Goal: Task Accomplishment & Management: Manage account settings

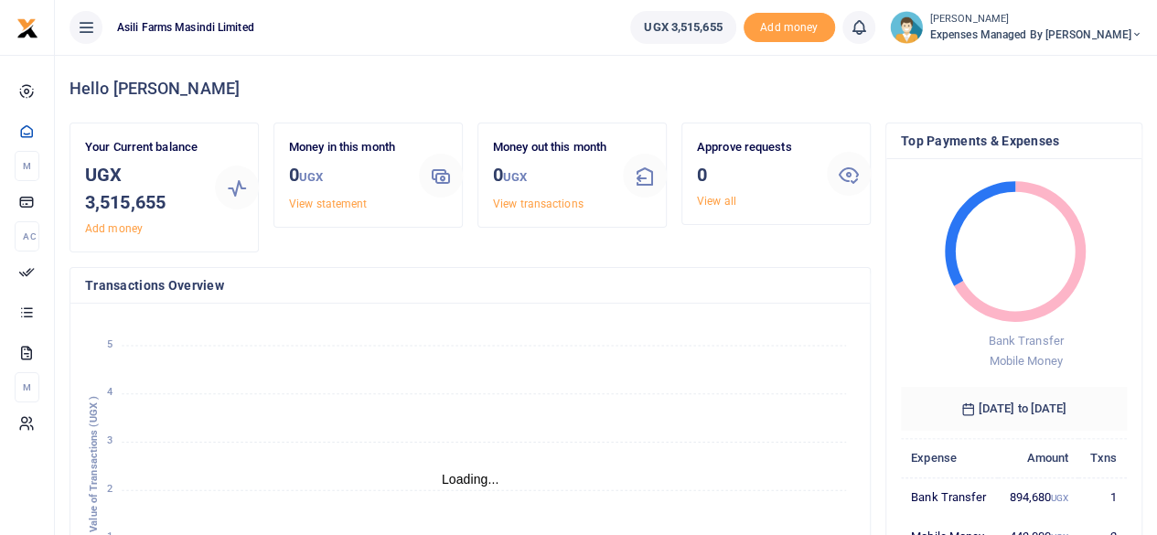
click at [1132, 32] on icon at bounding box center [1136, 34] width 11 height 13
click at [1067, 63] on link "Switch accounts" at bounding box center [1042, 67] width 144 height 26
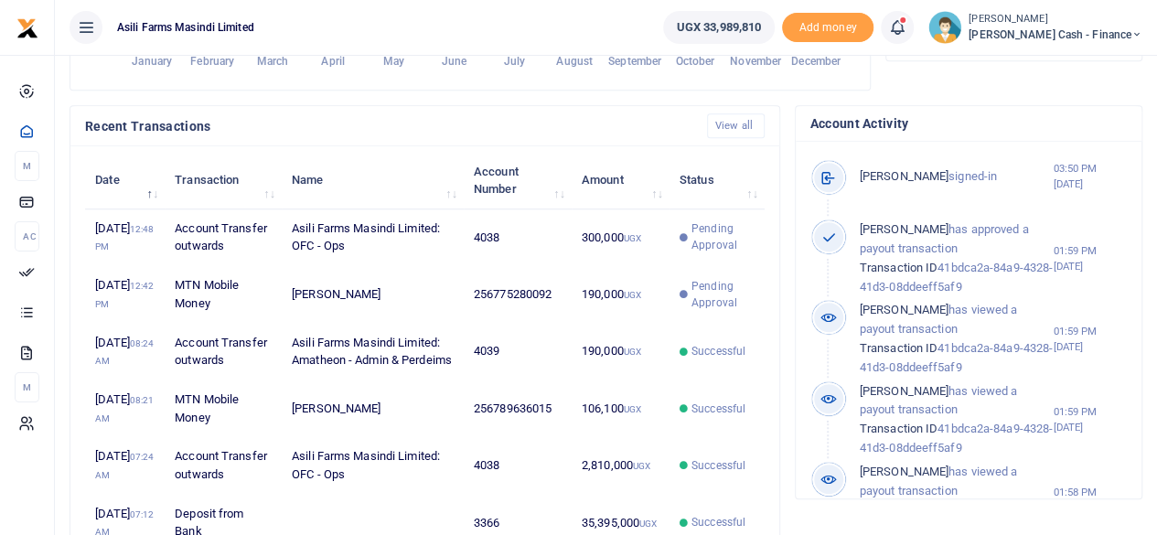
scroll to position [549, 0]
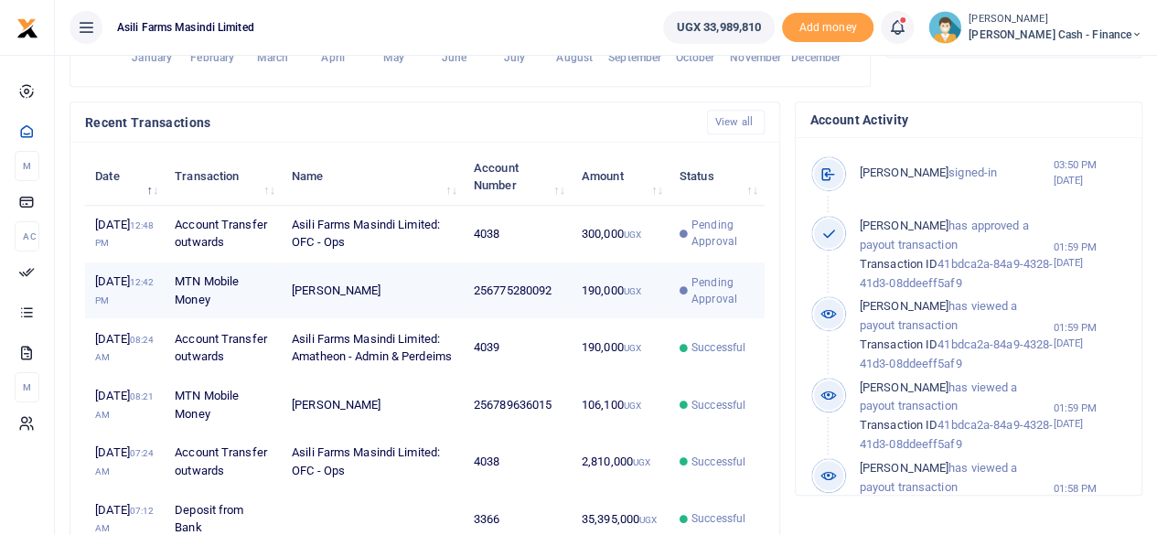
click at [421, 319] on td "Nancy Akumu" at bounding box center [373, 290] width 182 height 57
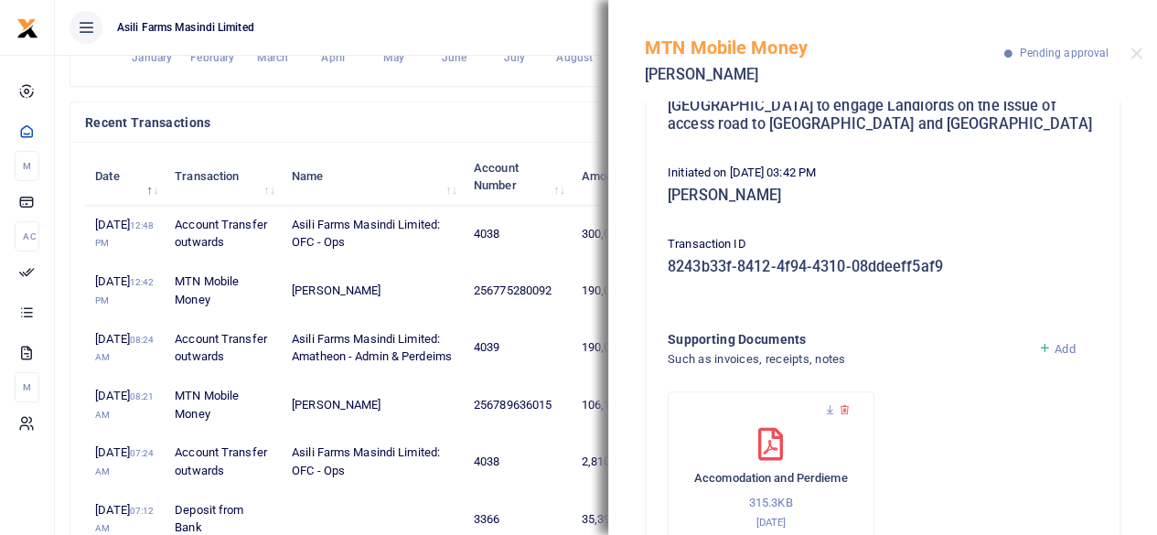
scroll to position [272, 0]
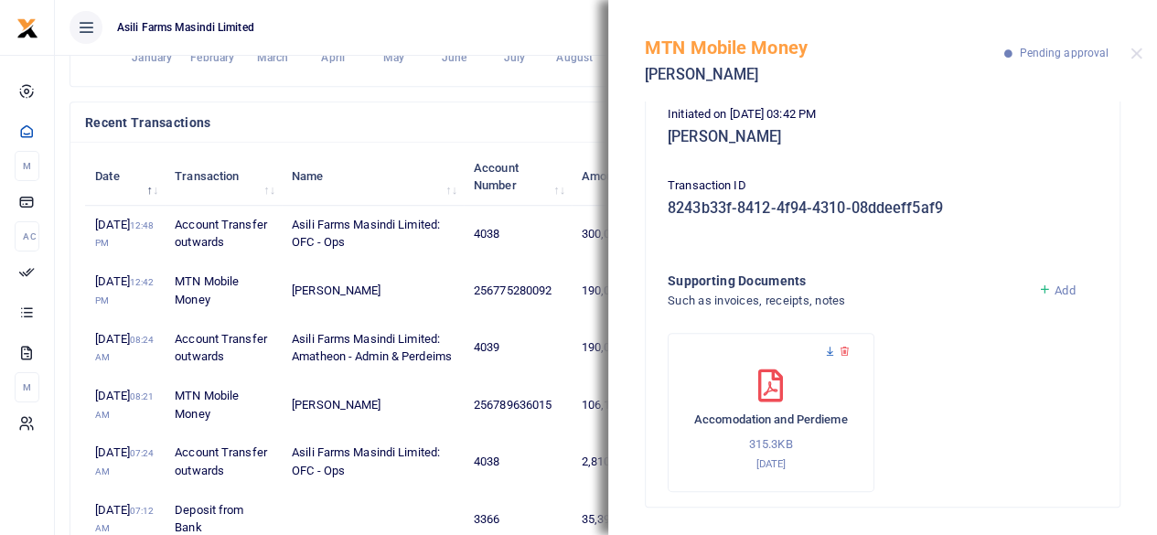
click at [829, 352] on icon at bounding box center [830, 352] width 12 height 12
click at [1134, 56] on button "Close" at bounding box center [1136, 54] width 12 height 12
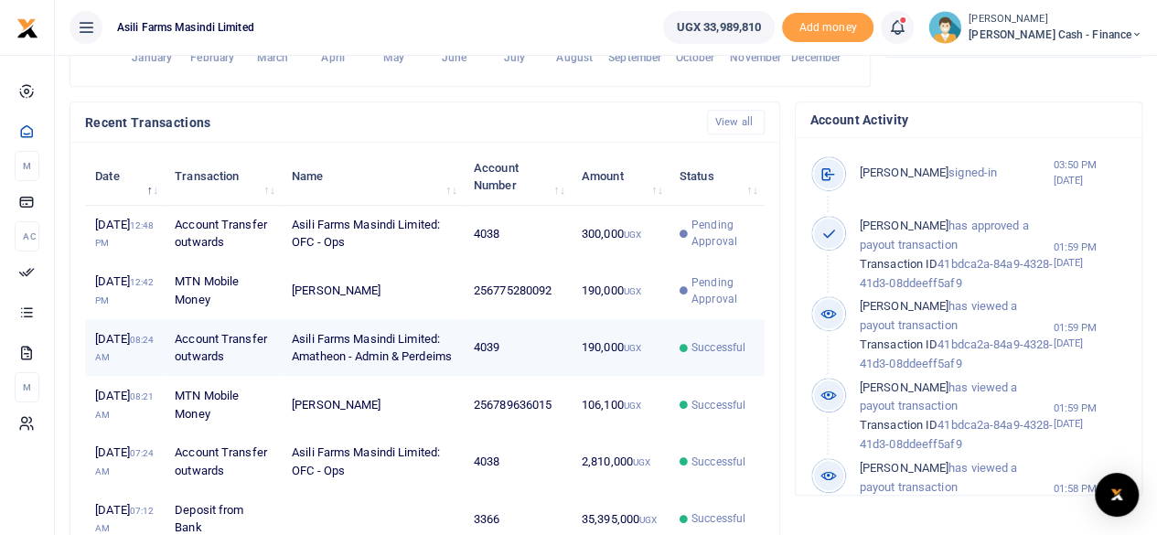
click at [594, 376] on td "190,000 UGX" at bounding box center [620, 347] width 98 height 57
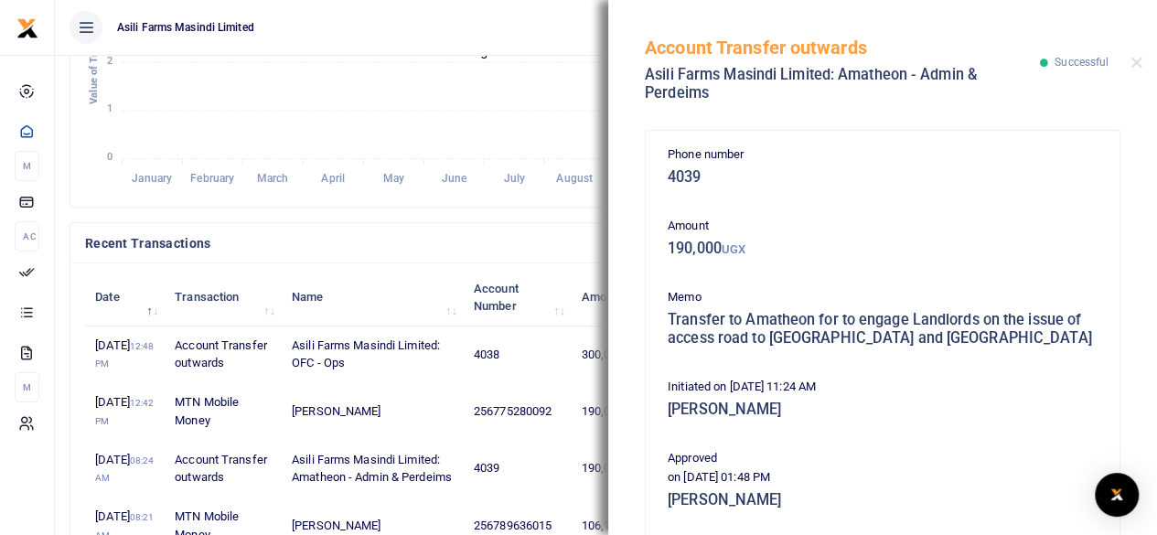
scroll to position [366, 0]
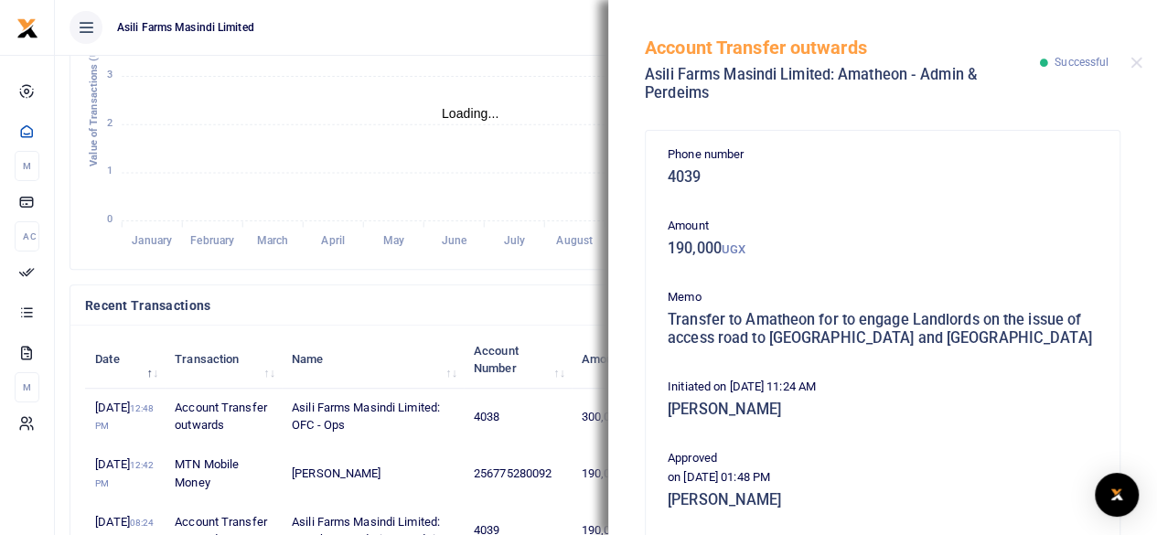
click at [475, 72] on icon "January January February February March March April April May May June June Jul…" at bounding box center [470, 103] width 770 height 302
click at [1135, 69] on div "Account Transfer outwards Asili Farms Masindi Limited: Amatheon - Admin & Perde…" at bounding box center [882, 60] width 549 height 120
click at [1139, 63] on button "Close" at bounding box center [1136, 63] width 12 height 12
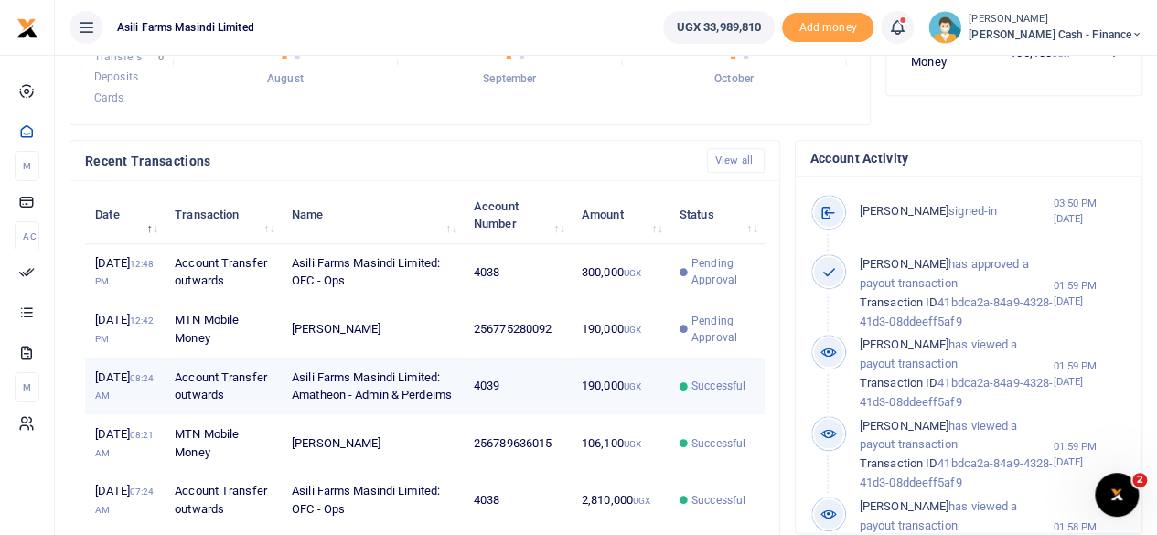
scroll to position [549, 0]
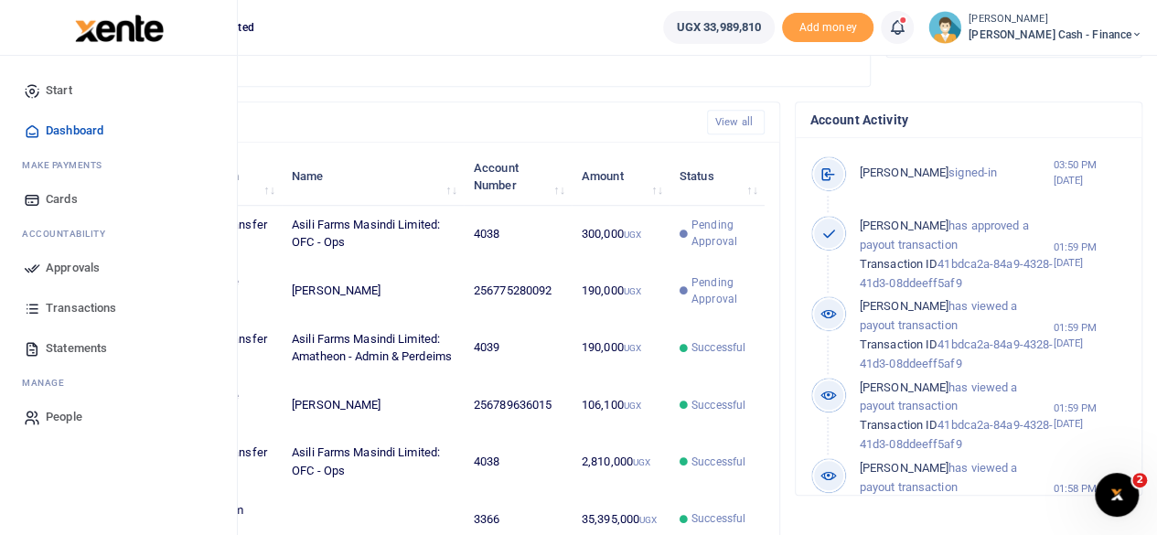
click at [59, 268] on span "Approvals" at bounding box center [73, 268] width 54 height 18
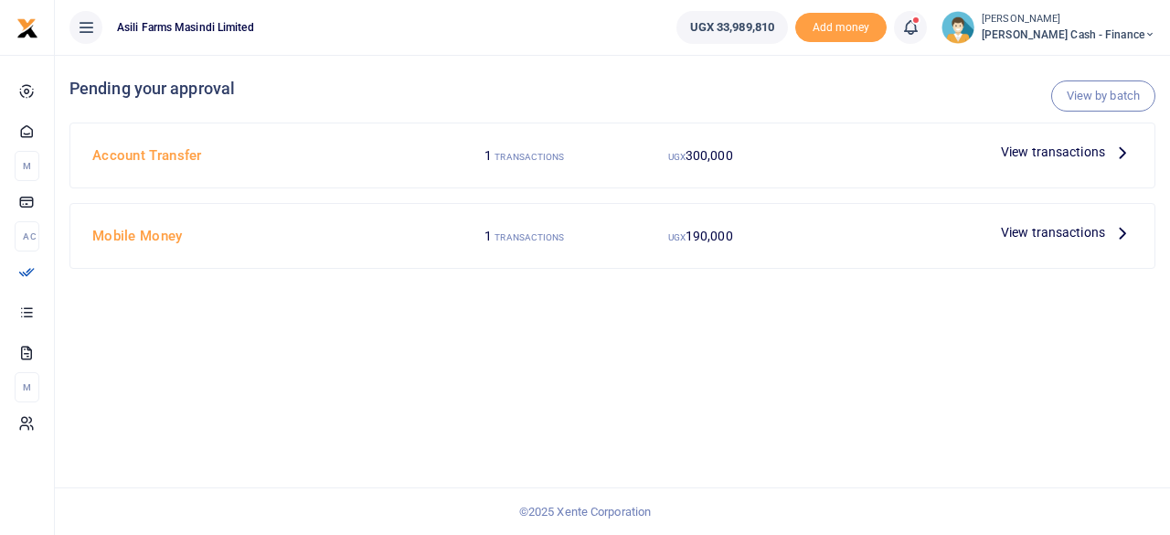
click at [1092, 234] on span "View transactions" at bounding box center [1053, 232] width 104 height 20
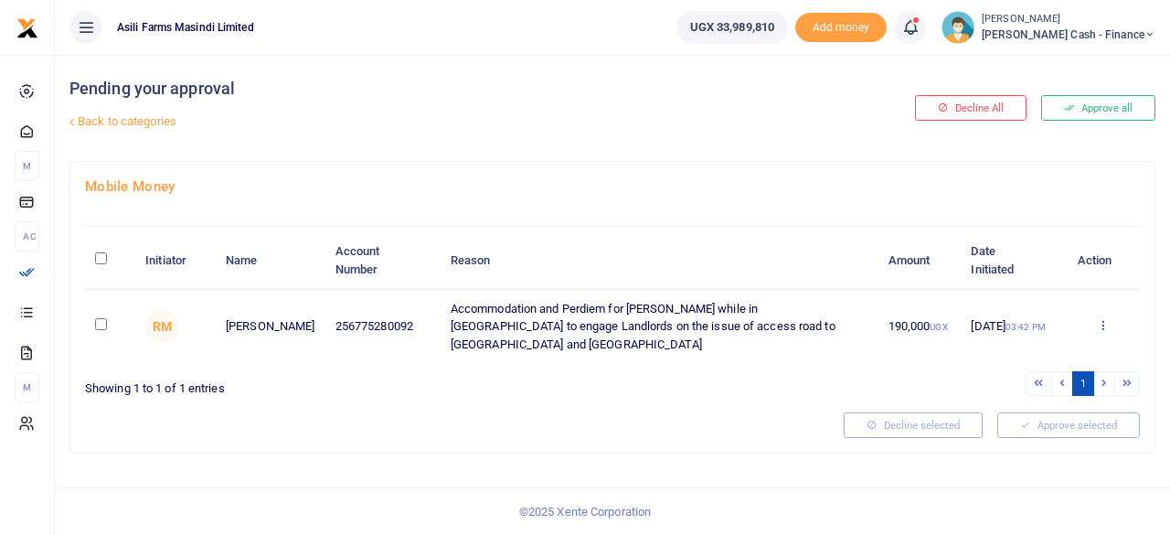
click at [1102, 318] on icon at bounding box center [1103, 324] width 12 height 13
click at [1027, 385] on link "Decline" at bounding box center [1037, 388] width 144 height 26
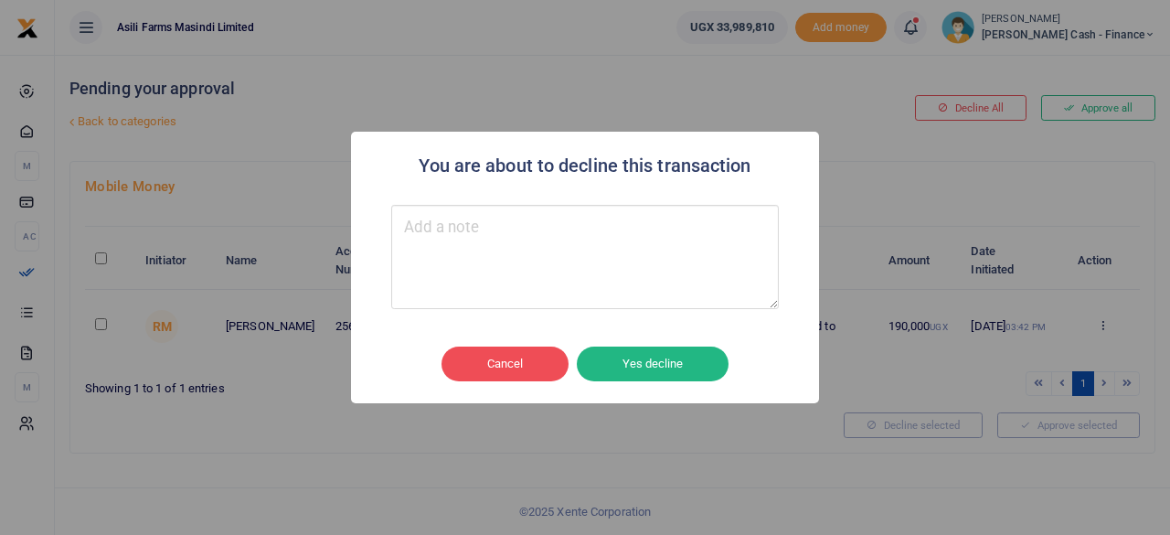
click at [473, 247] on textarea "Type your message here" at bounding box center [585, 257] width 388 height 104
type textarea "D"
type textarea "Already paid"
click at [672, 351] on button "Yes decline" at bounding box center [653, 364] width 152 height 35
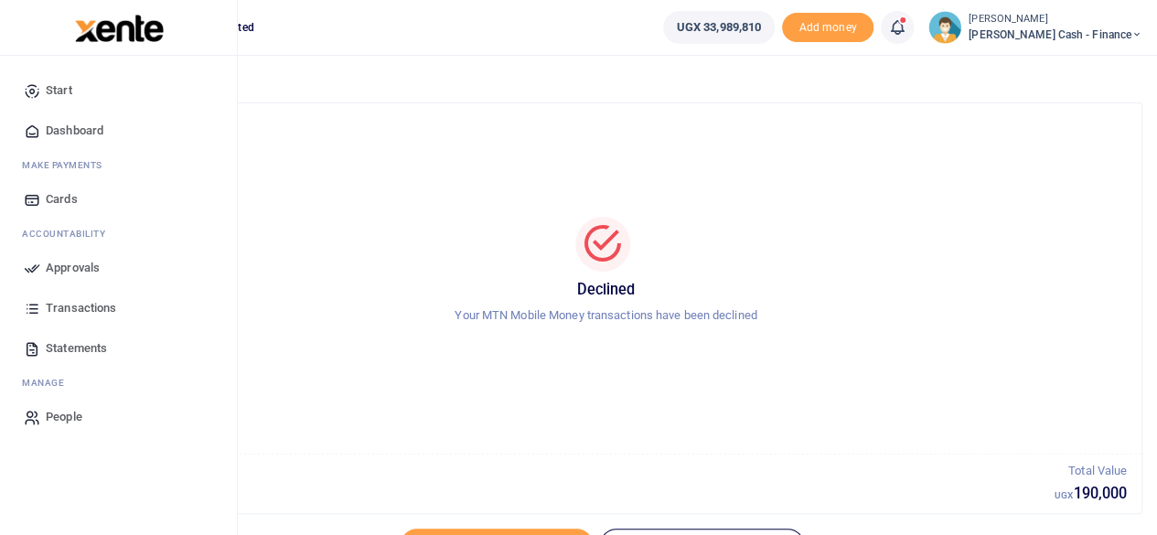
click at [59, 263] on span "Approvals" at bounding box center [73, 268] width 54 height 18
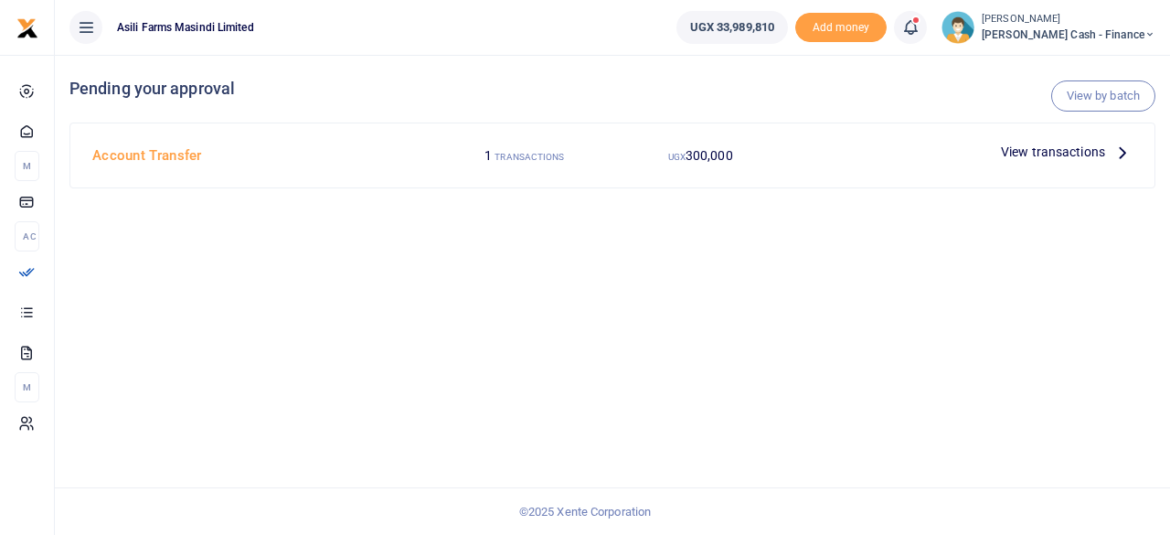
click at [1114, 151] on icon at bounding box center [1123, 152] width 20 height 20
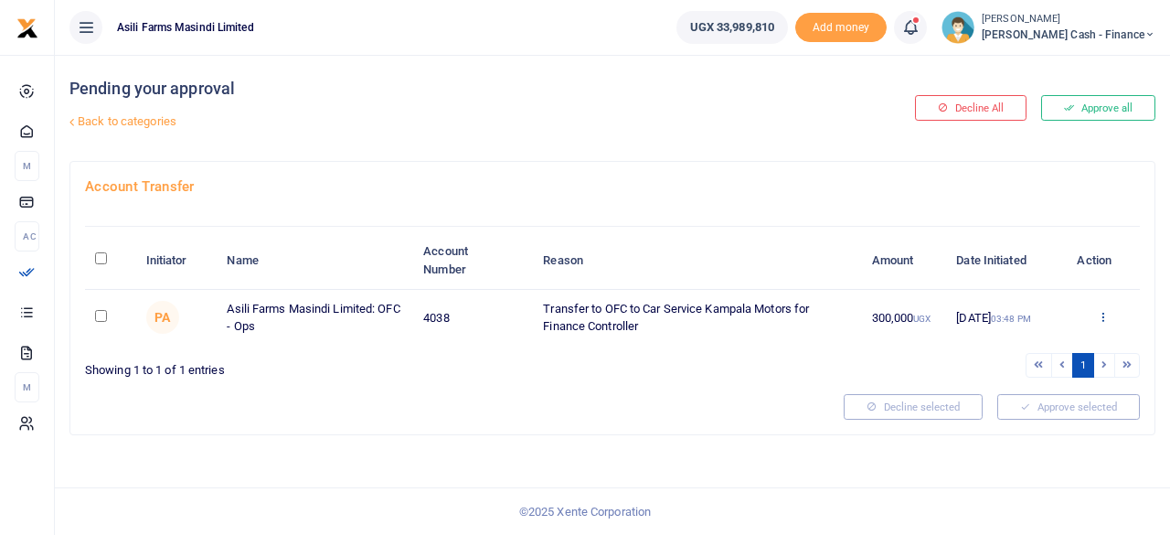
click at [1097, 315] on icon at bounding box center [1103, 316] width 12 height 13
click at [1031, 425] on link "Details" at bounding box center [1037, 428] width 144 height 26
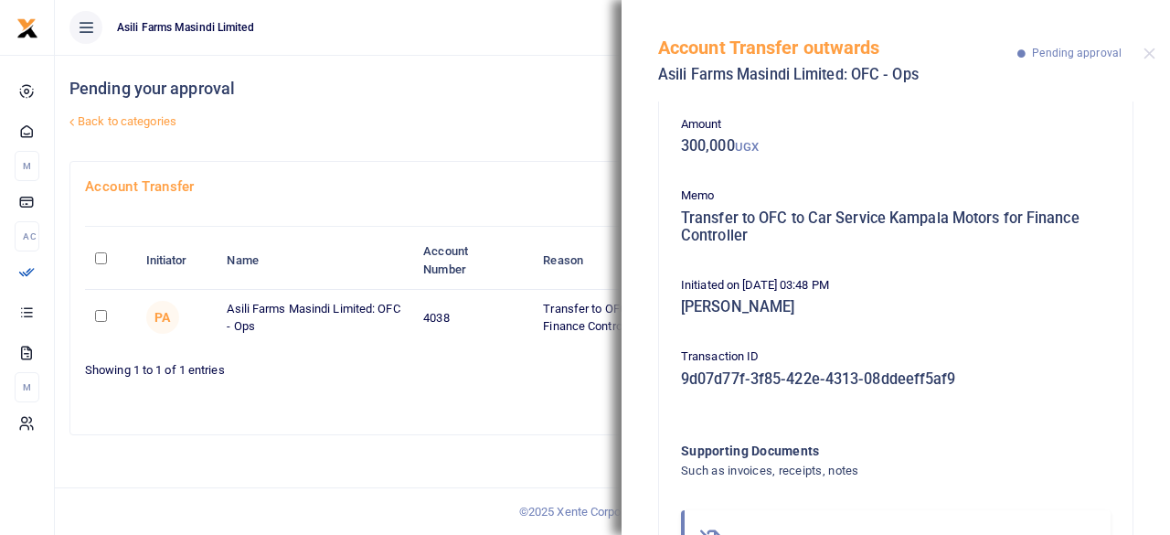
scroll to position [177, 0]
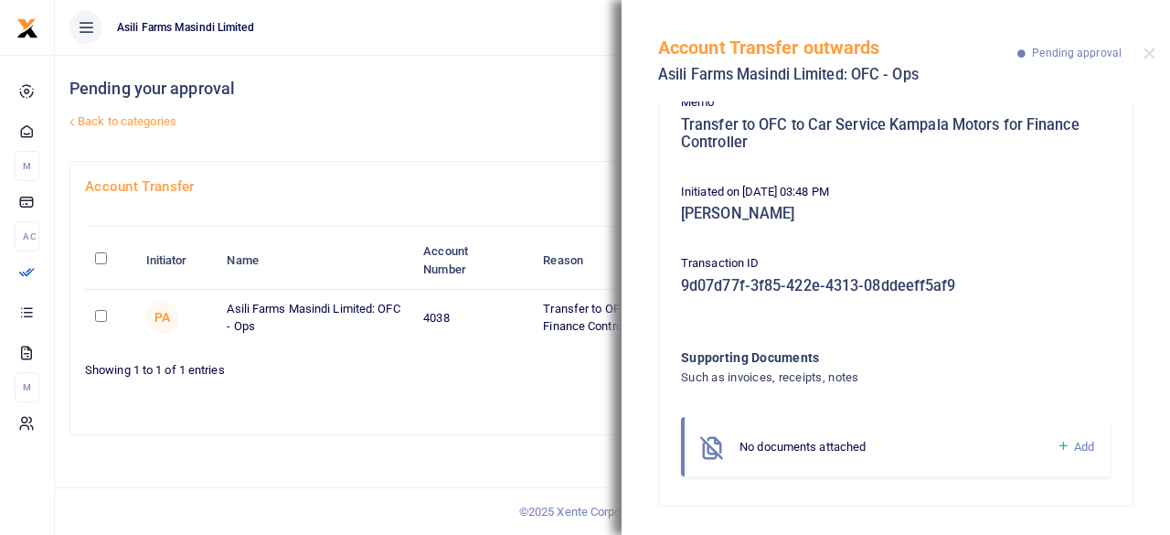
click at [535, 107] on link "Back to categories" at bounding box center [427, 121] width 724 height 31
click at [1150, 54] on button "Close" at bounding box center [1150, 54] width 12 height 12
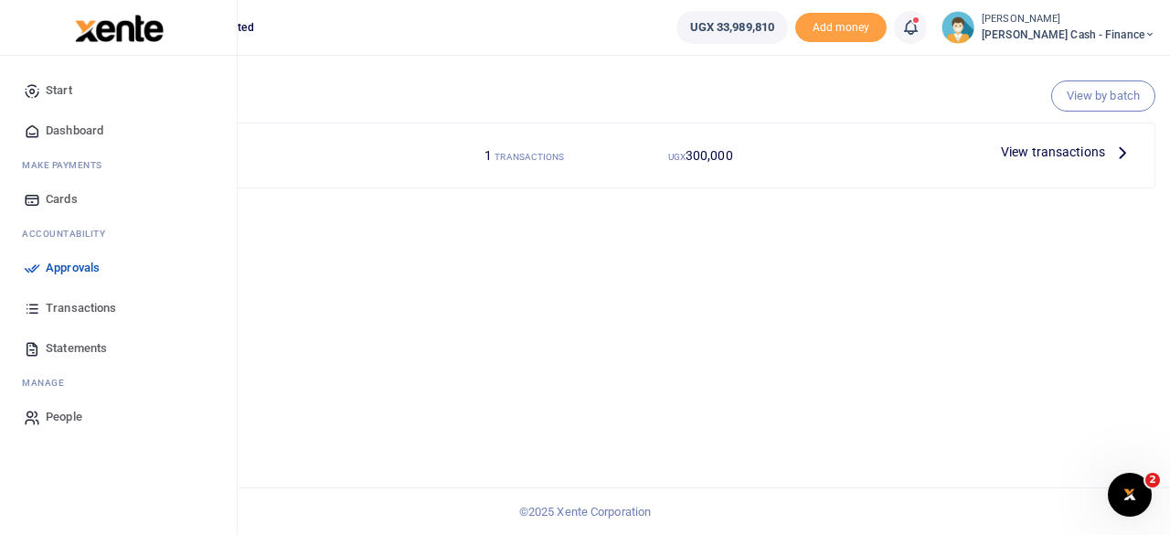
click at [79, 128] on span "Dashboard" at bounding box center [75, 131] width 58 height 18
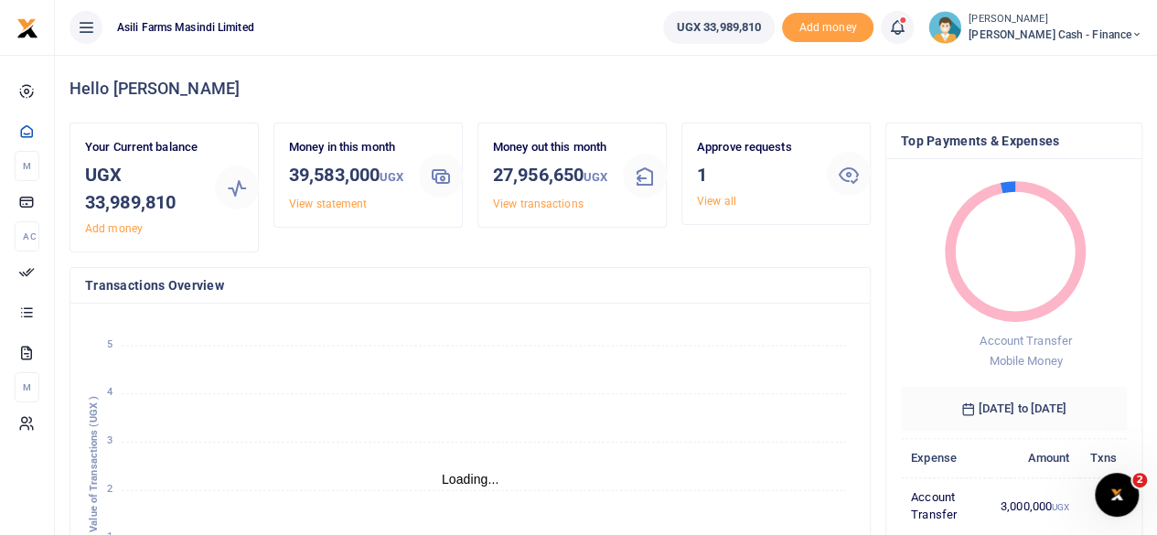
scroll to position [15, 15]
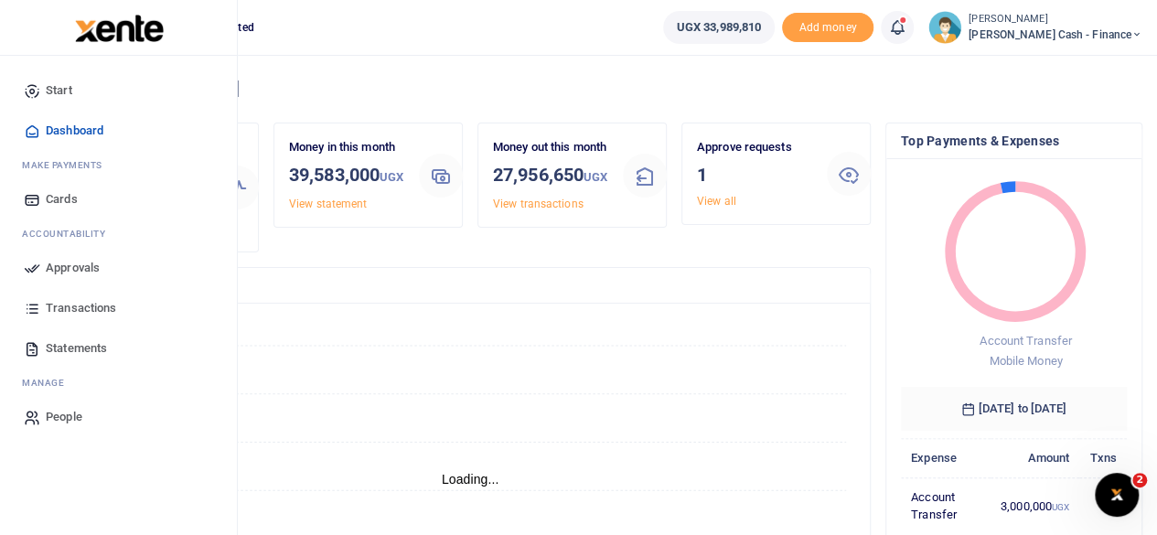
click at [76, 269] on span "Approvals" at bounding box center [73, 268] width 54 height 18
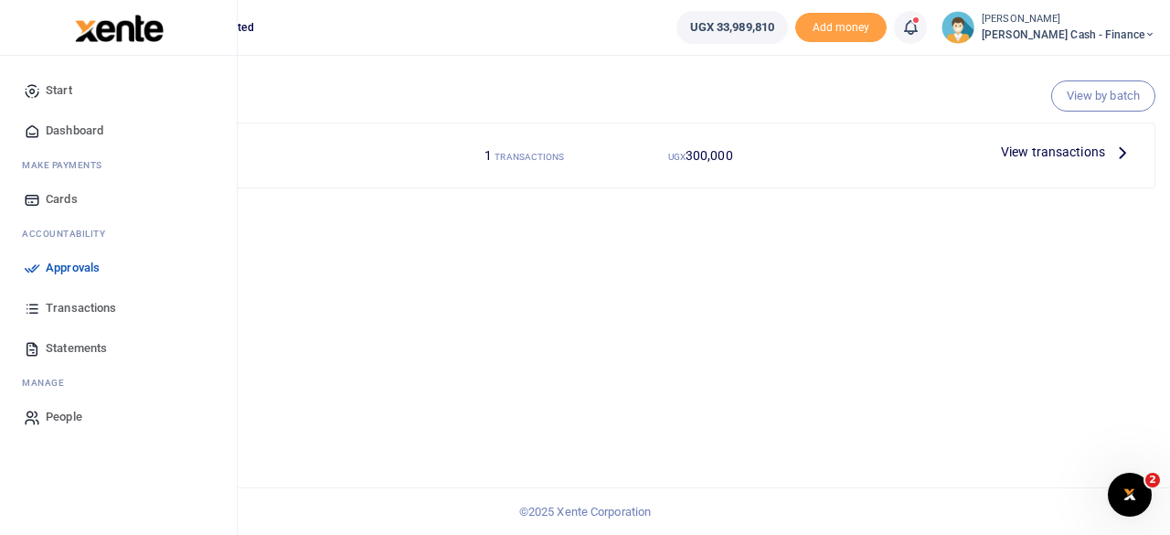
click at [84, 273] on span "Approvals" at bounding box center [73, 268] width 54 height 18
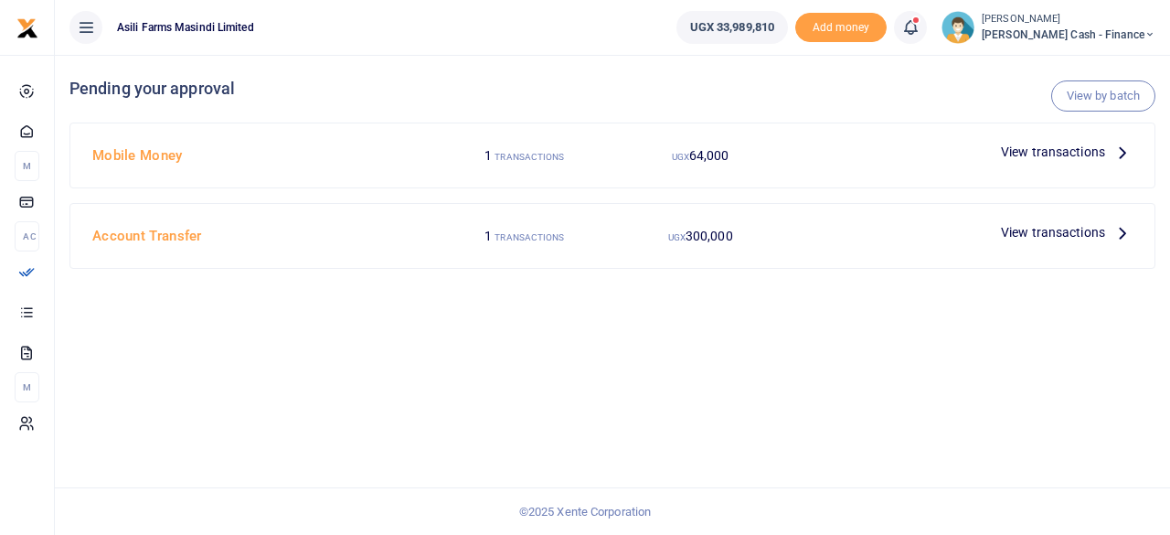
click at [1109, 232] on p "View transactions" at bounding box center [1067, 232] width 132 height 20
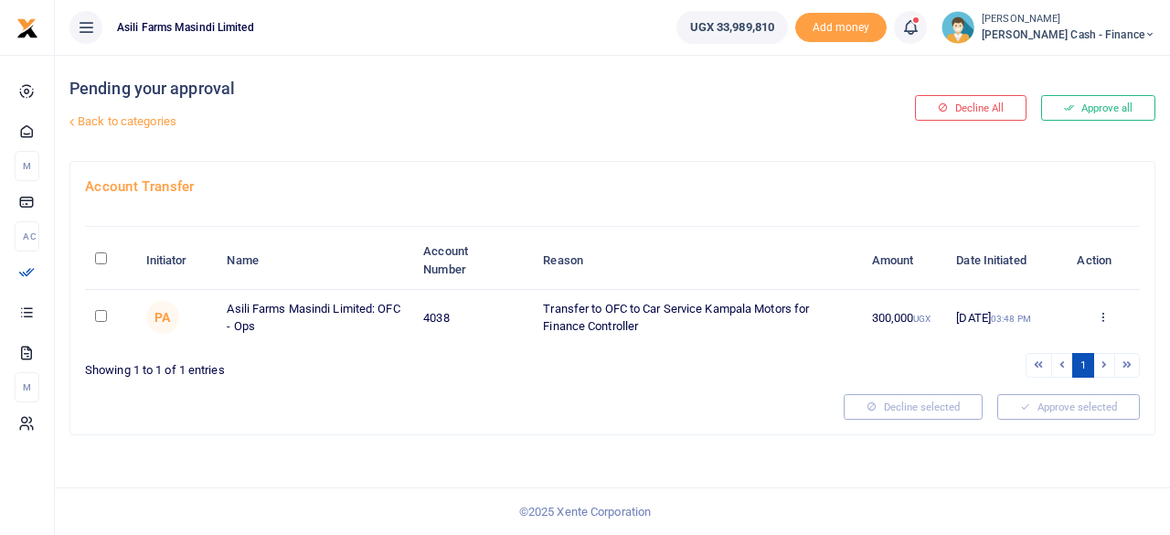
click at [95, 255] on input "\a \a : activate to sort column descending" at bounding box center [101, 258] width 12 height 12
checkbox input "true"
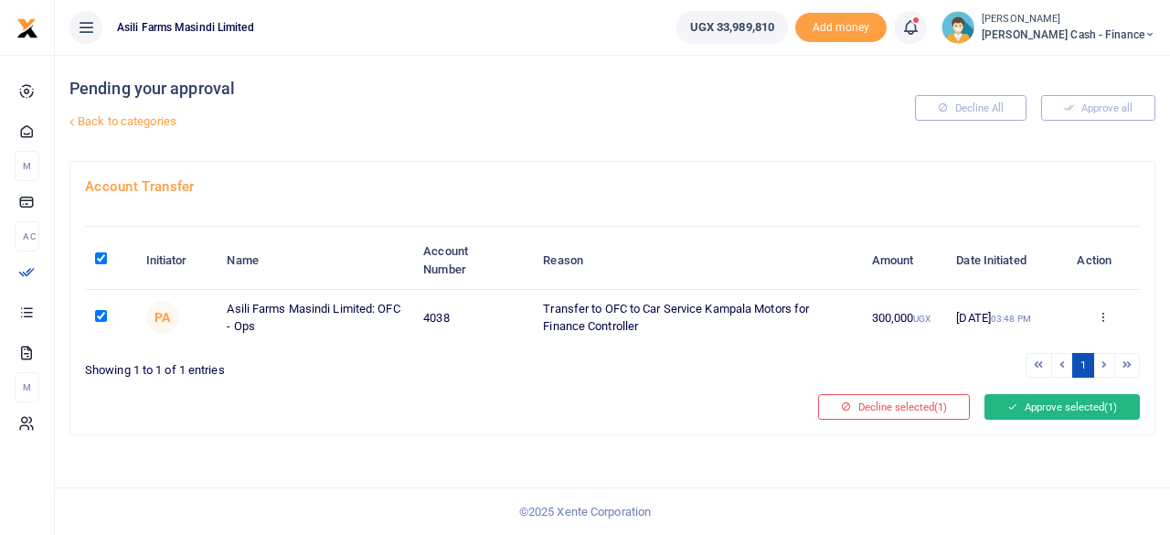
click at [1061, 401] on button "Approve selected (1)" at bounding box center [1062, 407] width 155 height 26
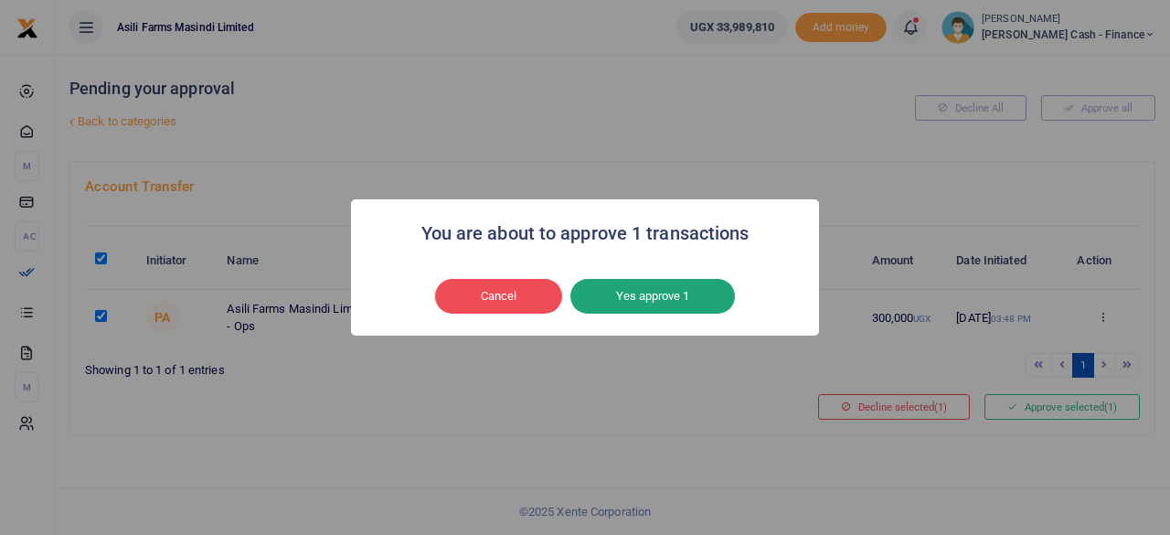
click at [665, 295] on button "Yes approve 1" at bounding box center [653, 296] width 165 height 35
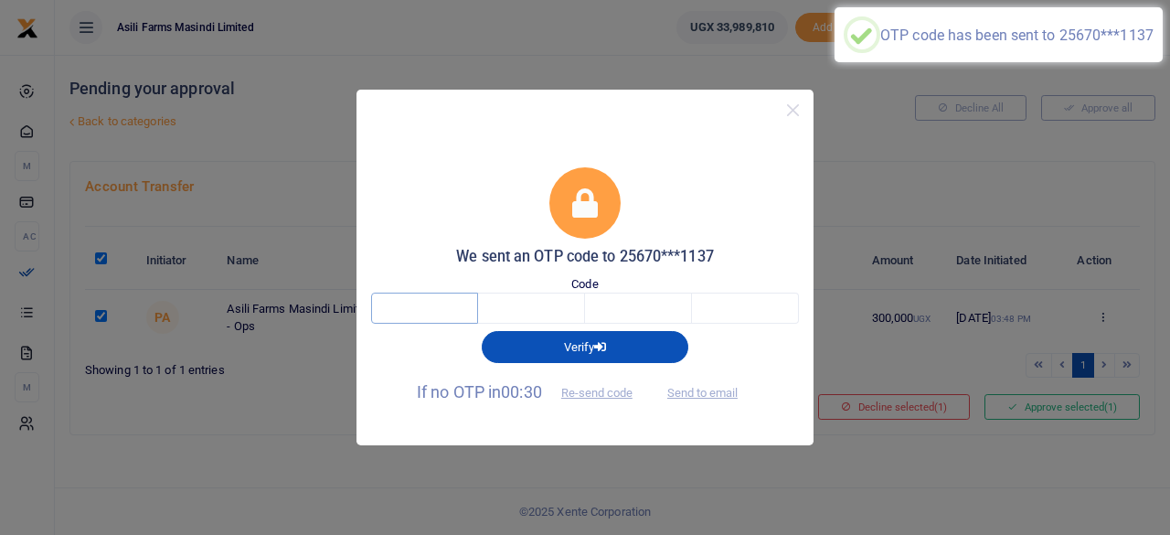
click at [433, 313] on input "text" at bounding box center [424, 308] width 107 height 31
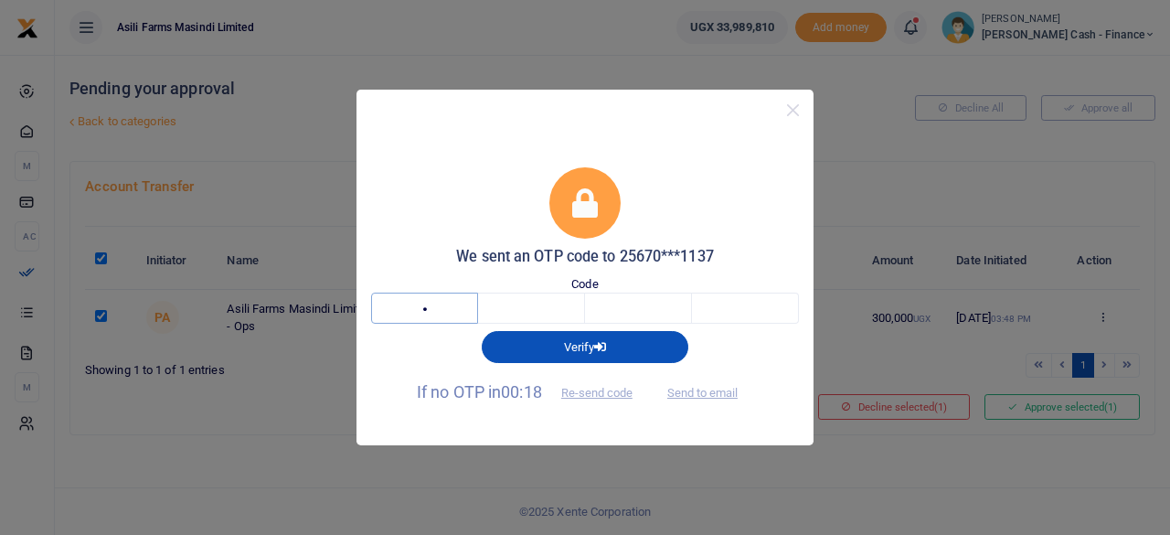
type input "7"
type input "9"
type input "3"
type input "8"
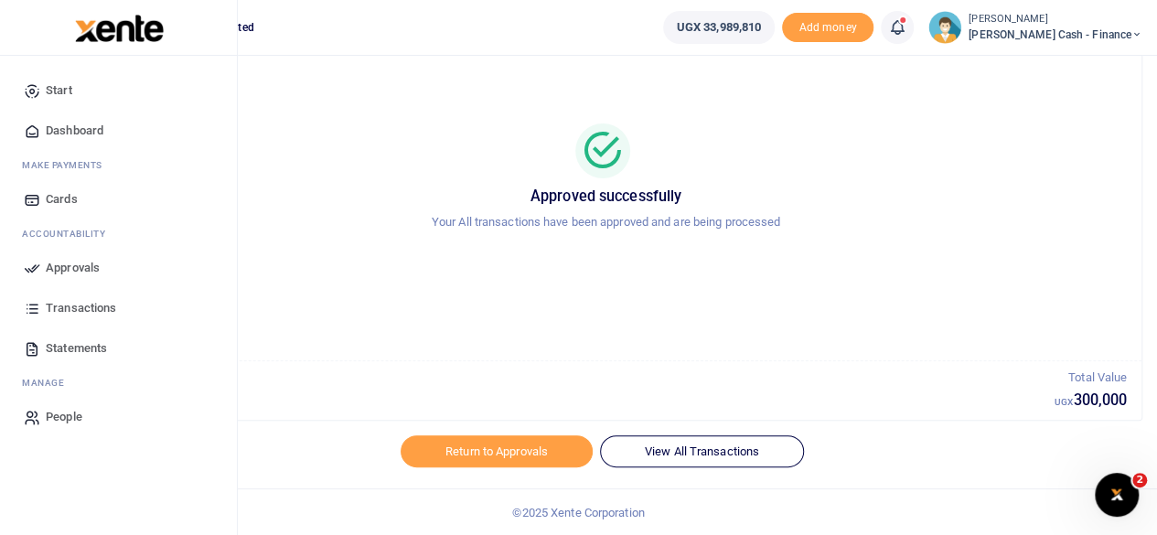
click at [84, 266] on span "Approvals" at bounding box center [73, 268] width 54 height 18
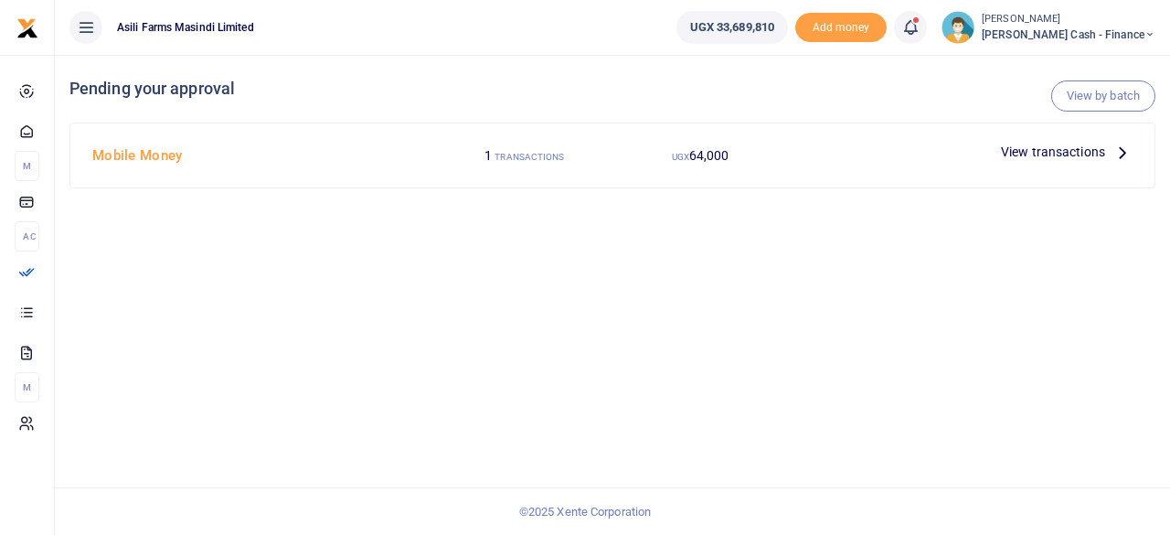
click at [1125, 156] on icon at bounding box center [1123, 152] width 20 height 20
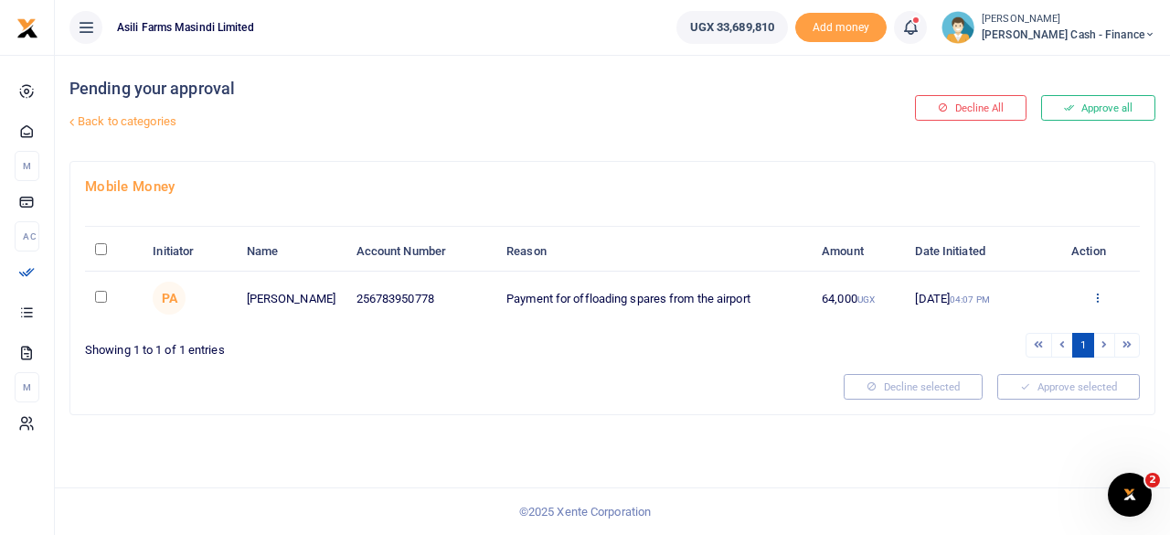
click at [1098, 295] on icon at bounding box center [1098, 297] width 12 height 13
click at [1028, 403] on link "Details" at bounding box center [1030, 409] width 144 height 26
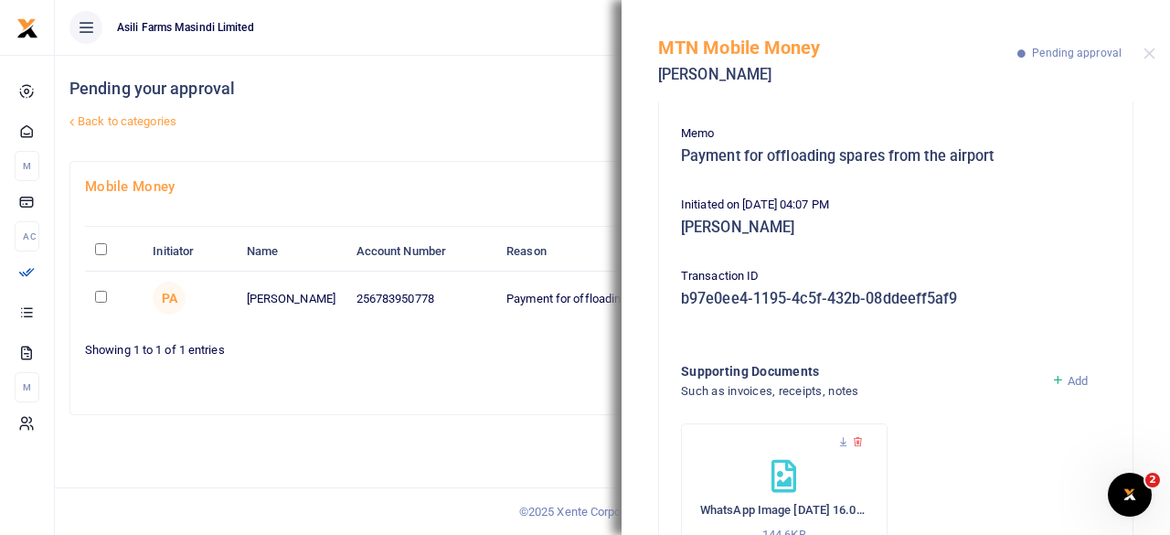
scroll to position [237, 0]
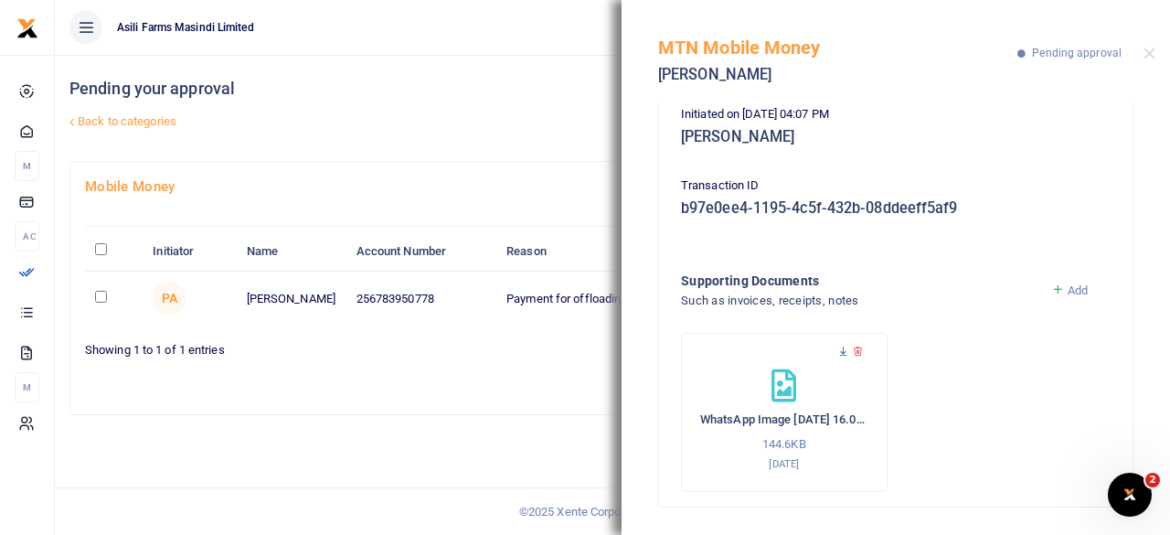
click at [843, 353] on icon at bounding box center [843, 352] width 12 height 12
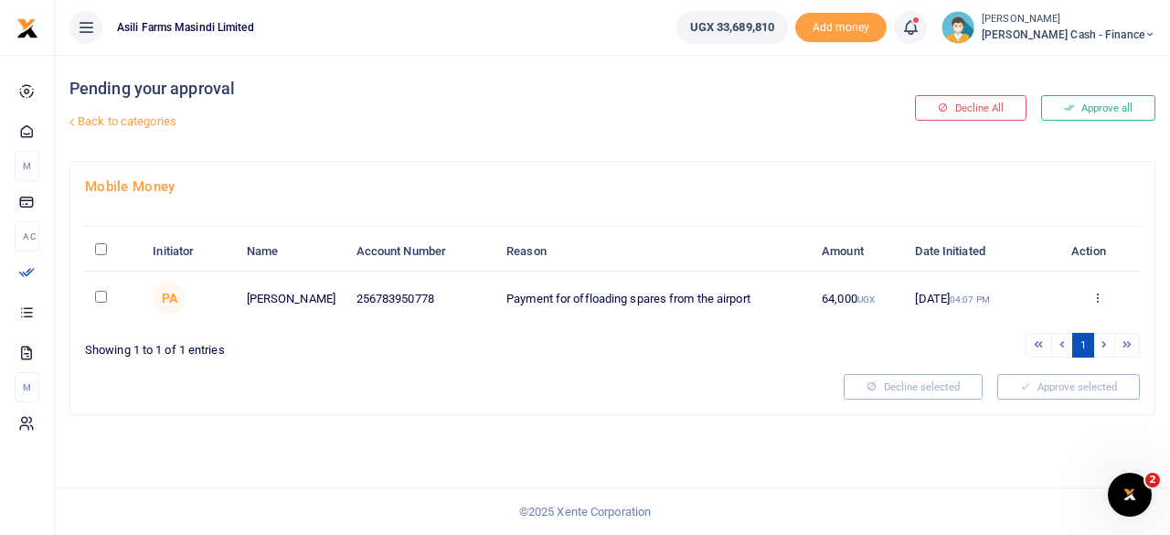
click at [98, 251] on input "\a \a : activate to sort column descending" at bounding box center [101, 249] width 12 height 12
checkbox input "true"
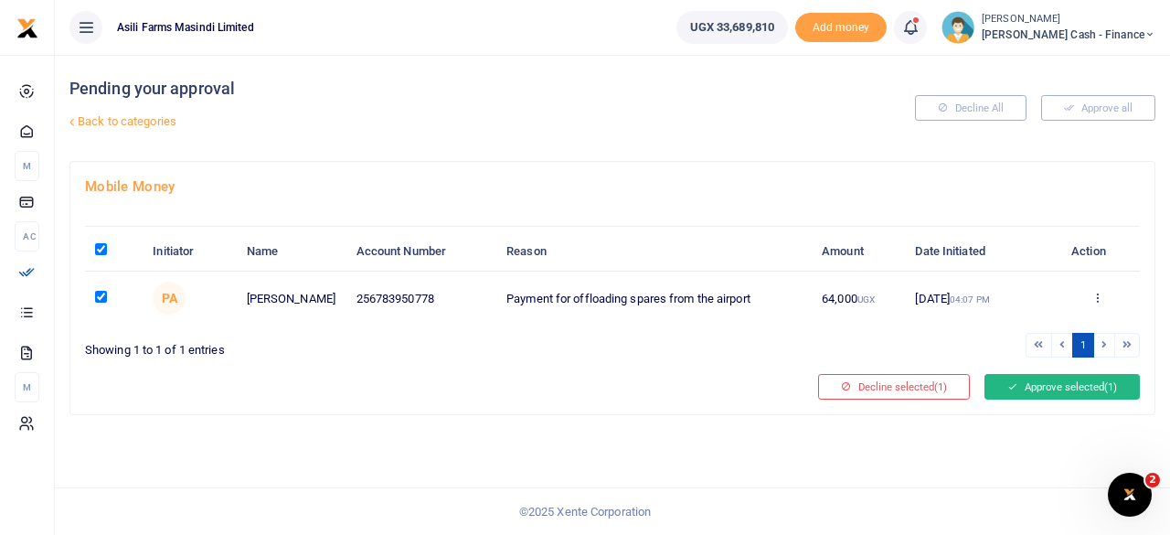
click at [1073, 385] on button "Approve selected (1)" at bounding box center [1062, 387] width 155 height 26
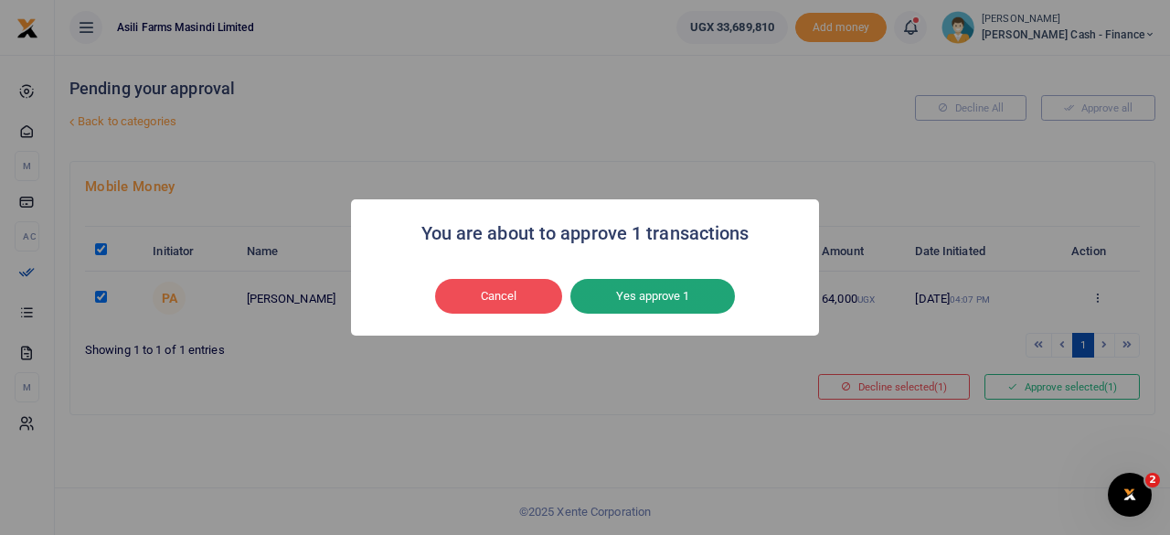
click at [642, 302] on button "Yes approve 1" at bounding box center [653, 296] width 165 height 35
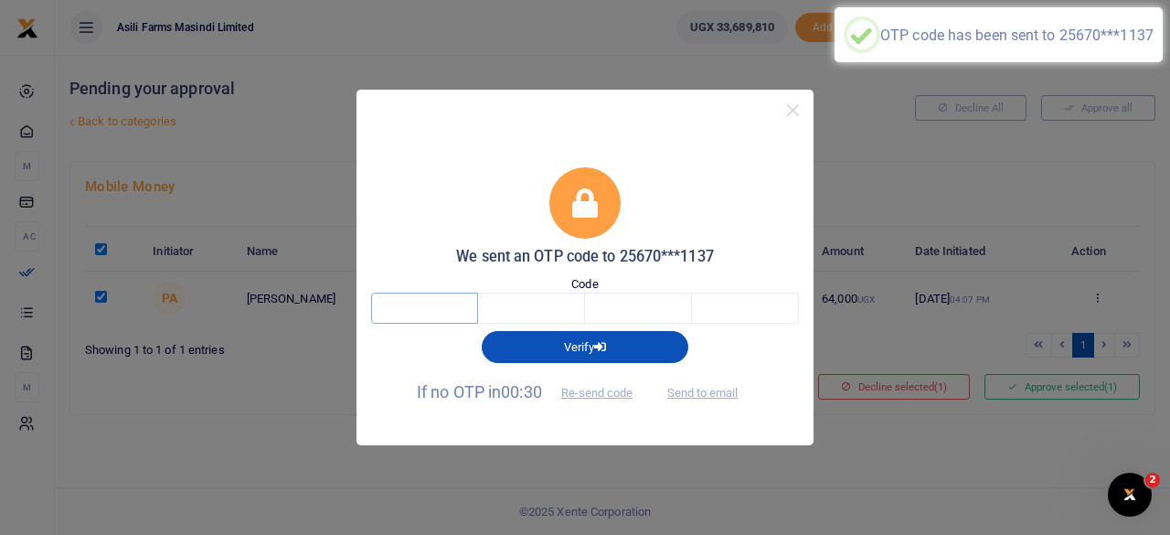
click at [417, 316] on input "text" at bounding box center [424, 308] width 107 height 31
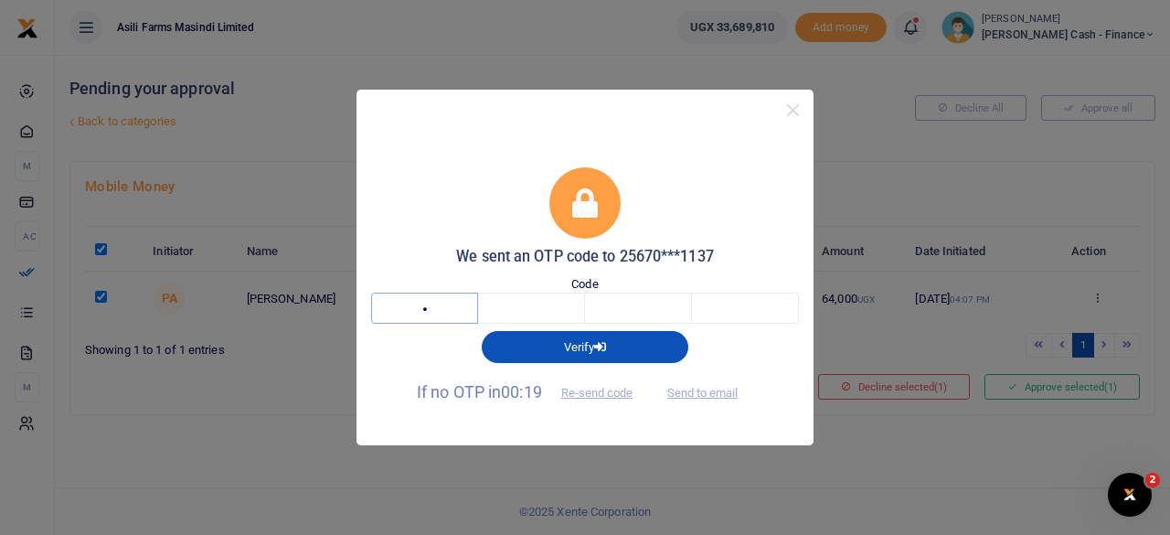
type input "4"
type input "9"
type input "4"
type input "1"
